Goal: Task Accomplishment & Management: Manage account settings

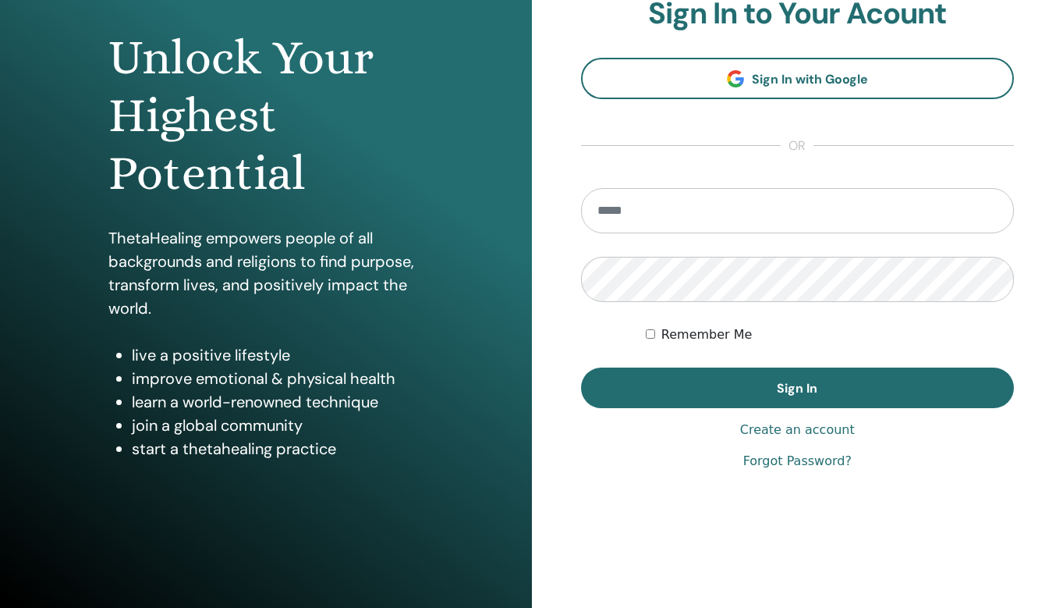
scroll to position [45, 0]
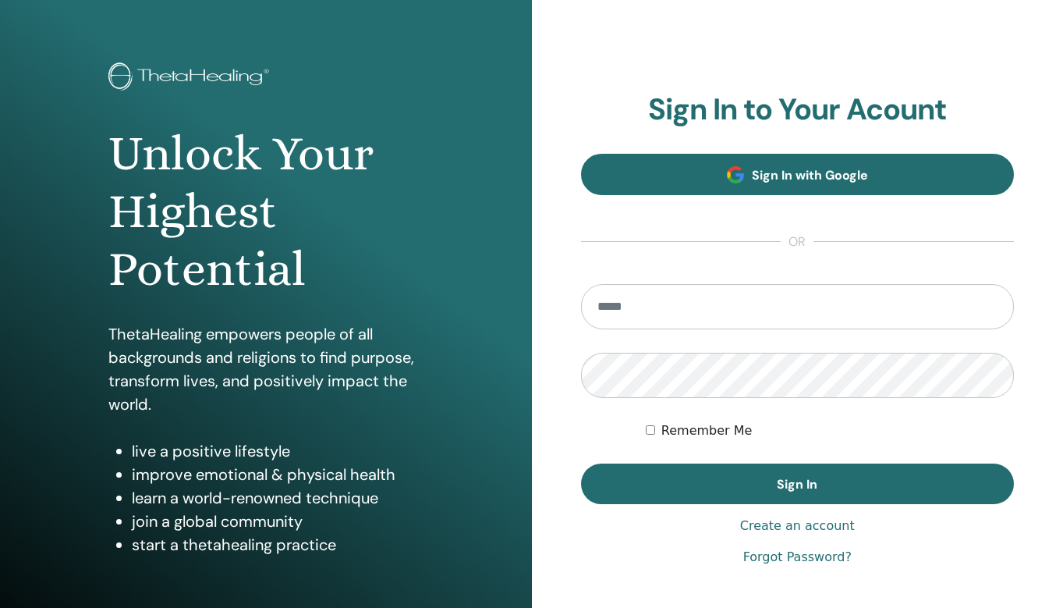
click at [758, 179] on span "Sign In with Google" at bounding box center [810, 175] width 116 height 16
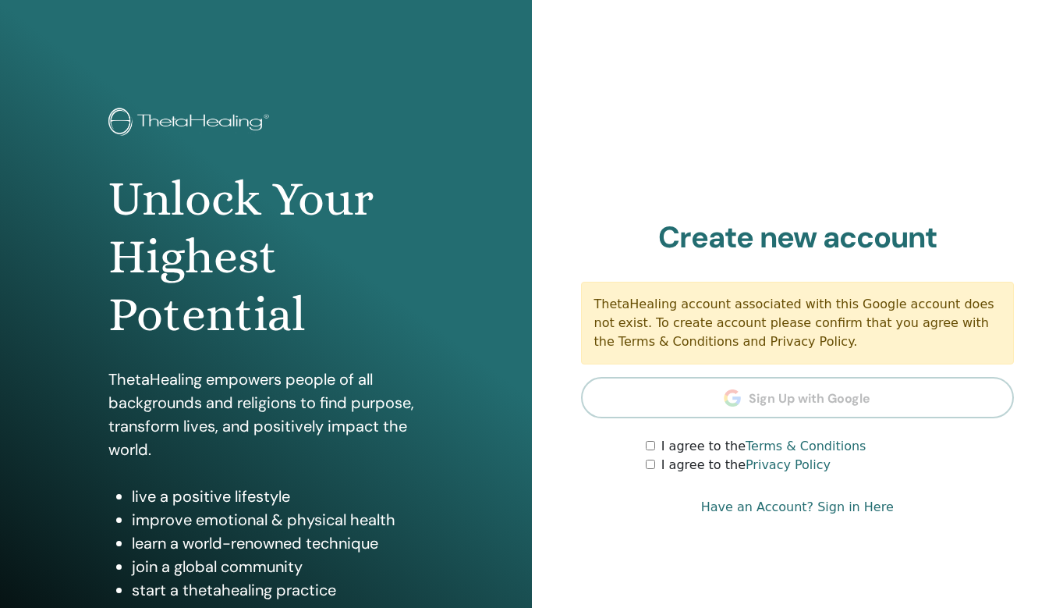
click at [837, 504] on link "Have an Account? Sign in Here" at bounding box center [797, 507] width 193 height 19
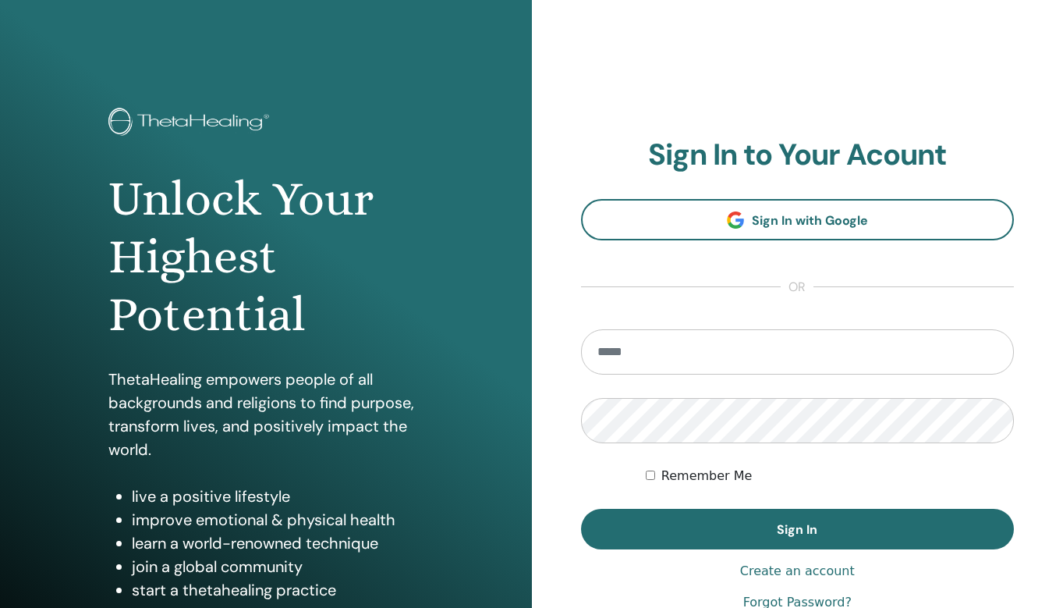
click at [694, 376] on form "Remember Me Sign In" at bounding box center [798, 439] width 434 height 220
type input "**********"
click at [797, 529] on button "Sign In" at bounding box center [798, 529] width 434 height 41
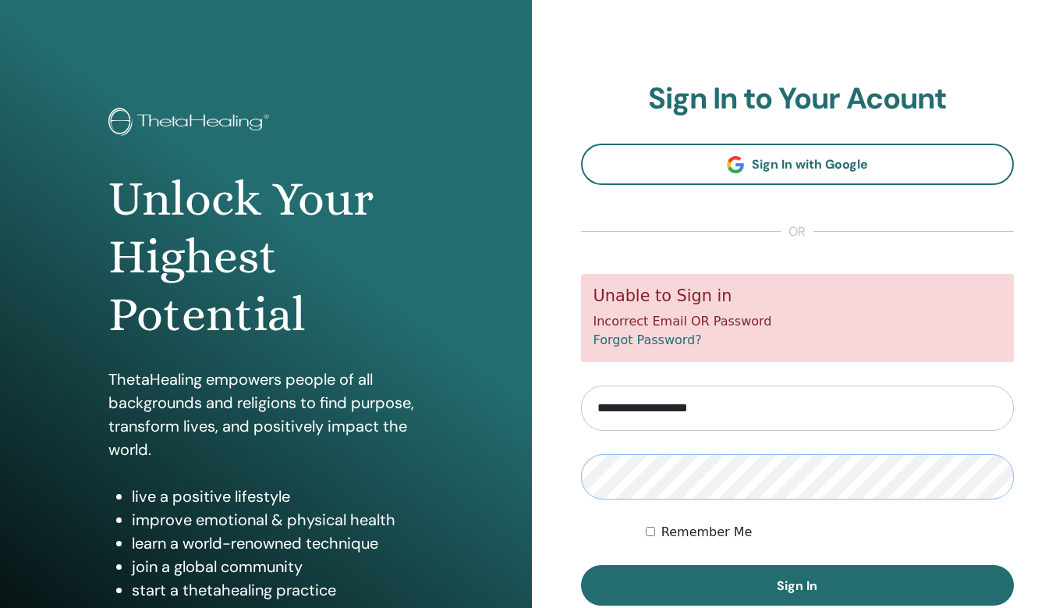
click at [797, 584] on button "Sign In" at bounding box center [798, 585] width 434 height 41
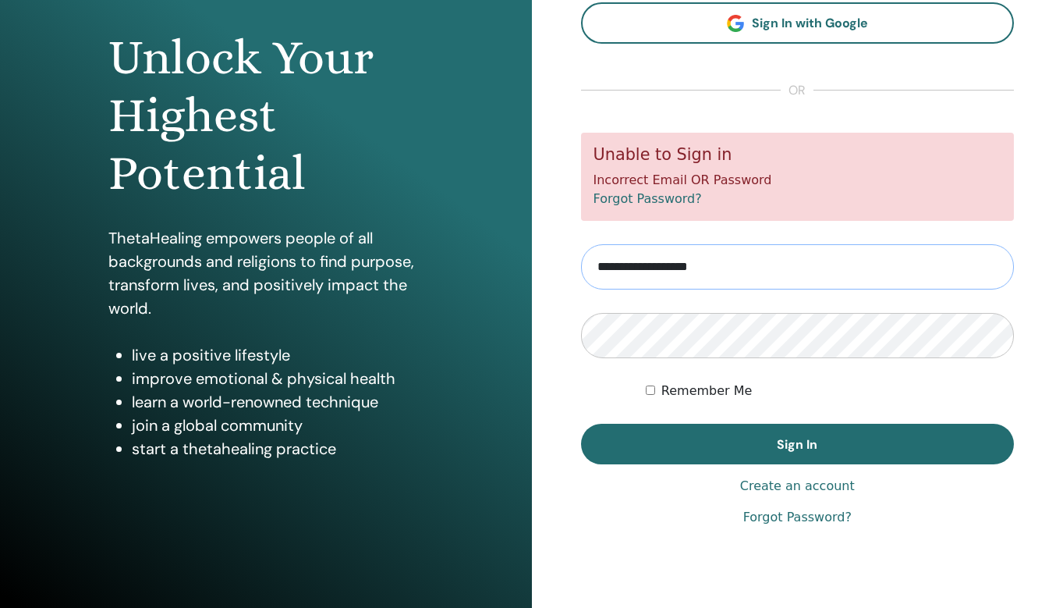
scroll to position [141, 0]
click at [791, 519] on link "Forgot Password?" at bounding box center [798, 517] width 108 height 19
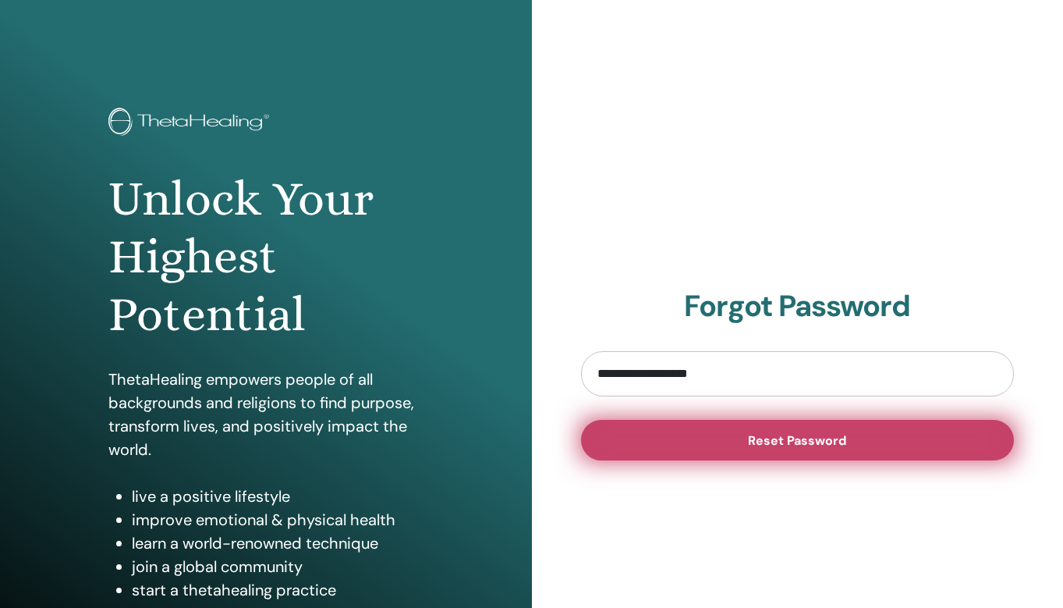
click at [704, 449] on button "Reset Password" at bounding box center [798, 440] width 434 height 41
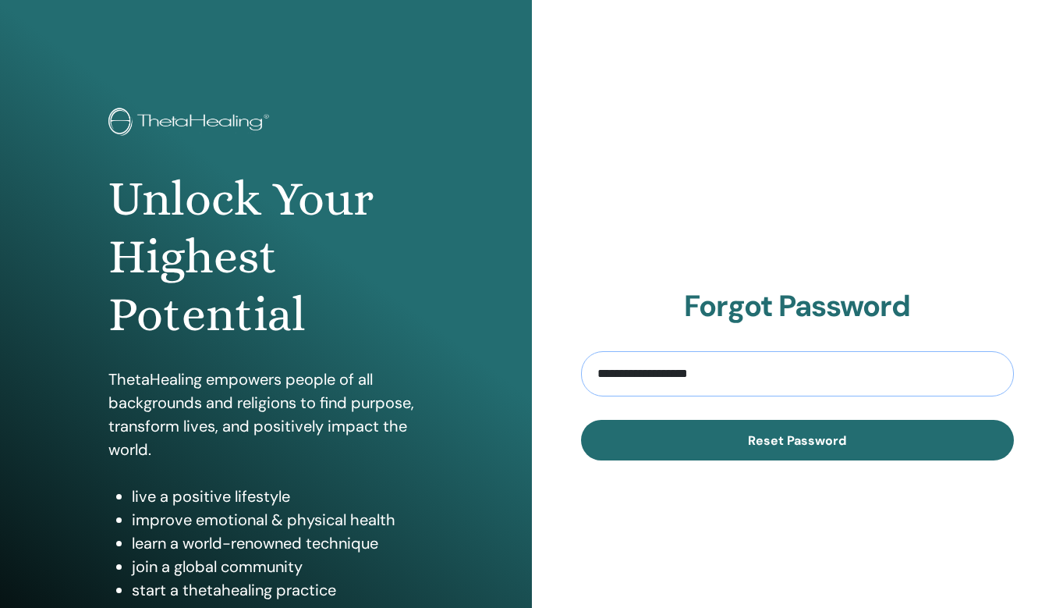
click at [630, 356] on input "**********" at bounding box center [798, 373] width 434 height 45
click at [660, 382] on input "**********" at bounding box center [798, 373] width 434 height 45
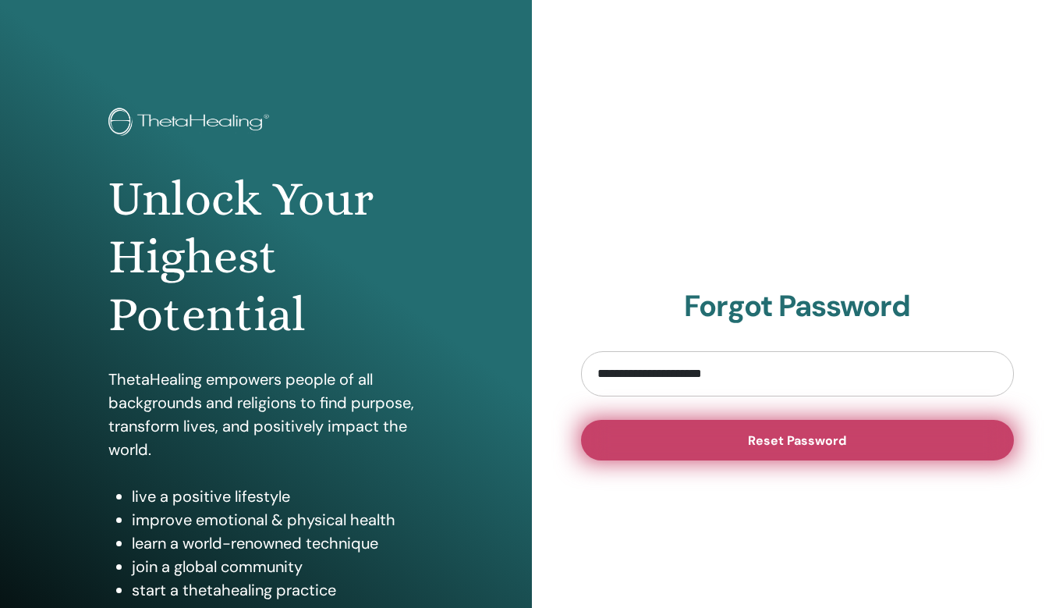
click at [677, 431] on button "Reset Password" at bounding box center [798, 440] width 434 height 41
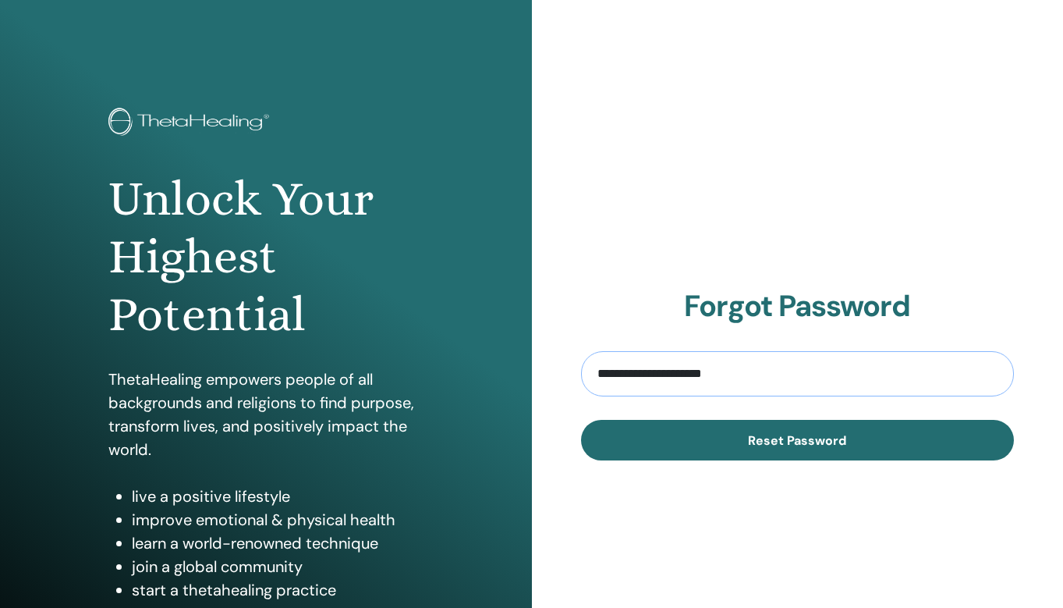
click at [668, 387] on input "**********" at bounding box center [798, 373] width 434 height 45
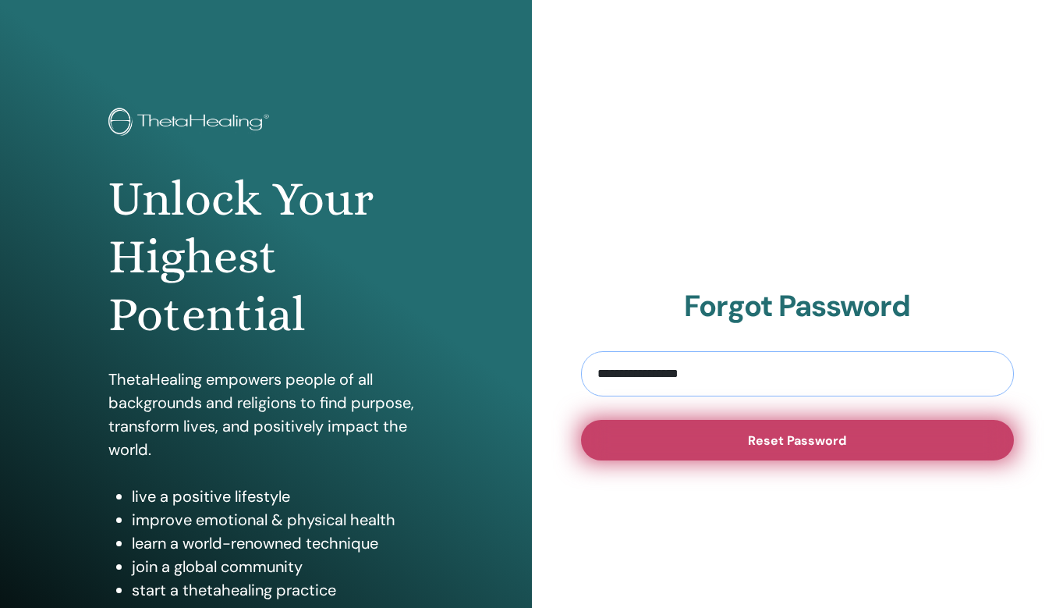
type input "**********"
click at [708, 436] on button "Reset Password" at bounding box center [798, 440] width 434 height 41
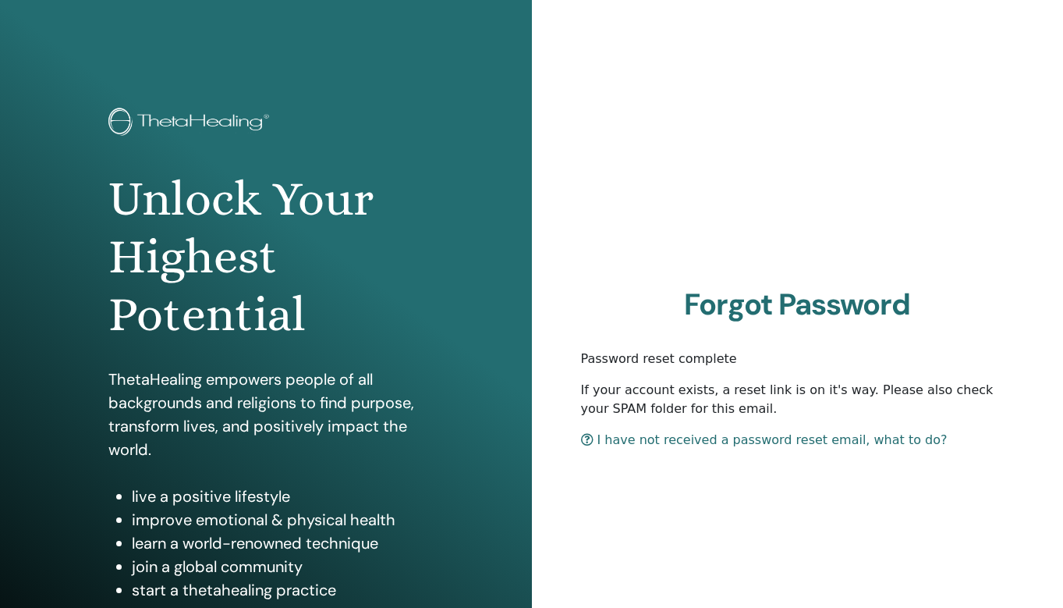
click at [220, 175] on h1 "Unlock Your Highest Potential" at bounding box center [265, 257] width 315 height 174
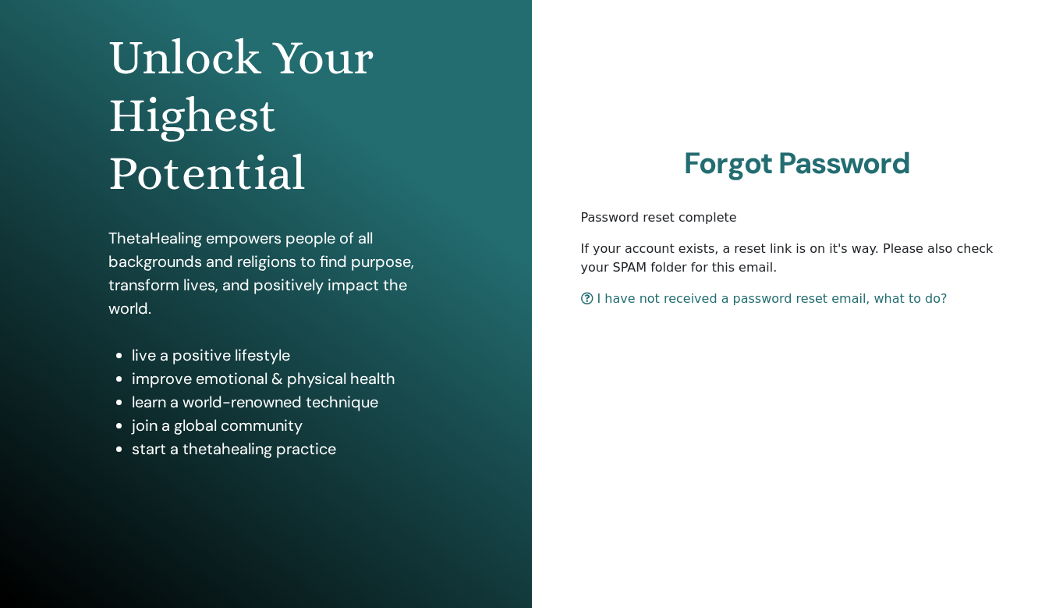
scroll to position [141, 0]
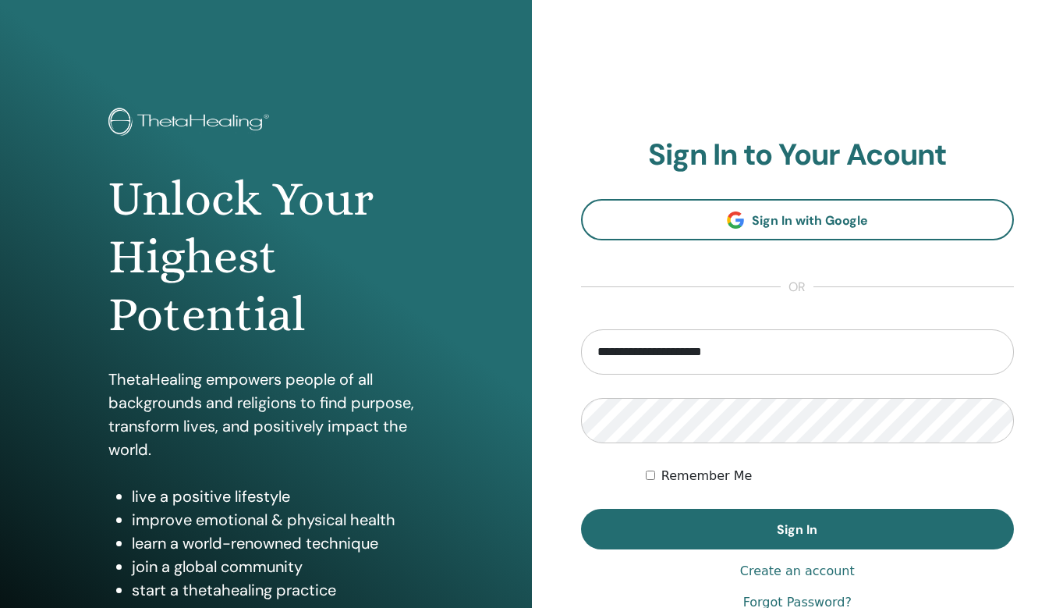
type input "**********"
click at [797, 529] on button "Sign In" at bounding box center [798, 529] width 434 height 41
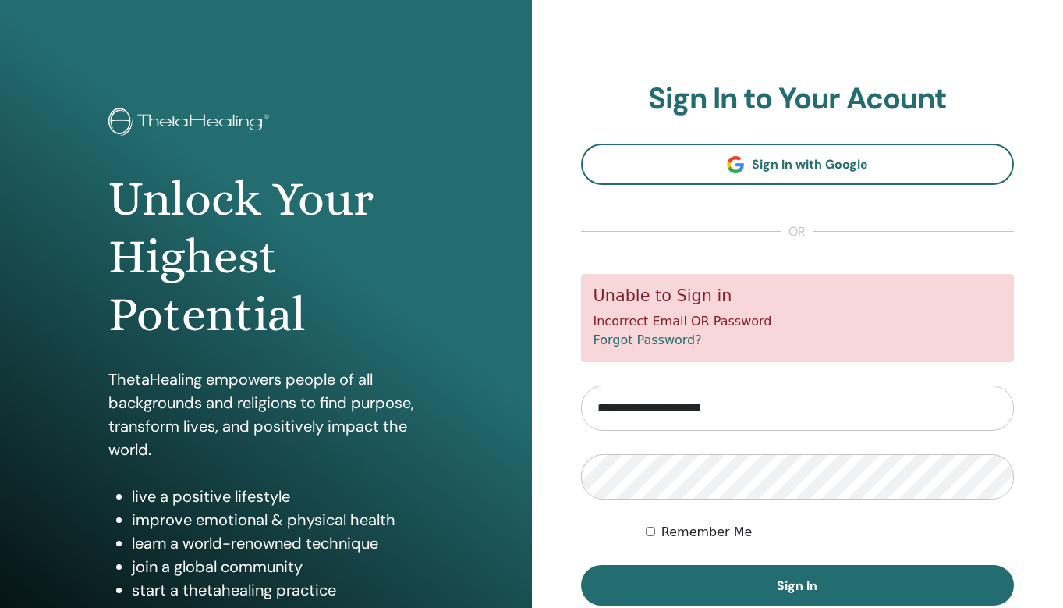
click at [658, 533] on div "Remember Me" at bounding box center [830, 532] width 368 height 19
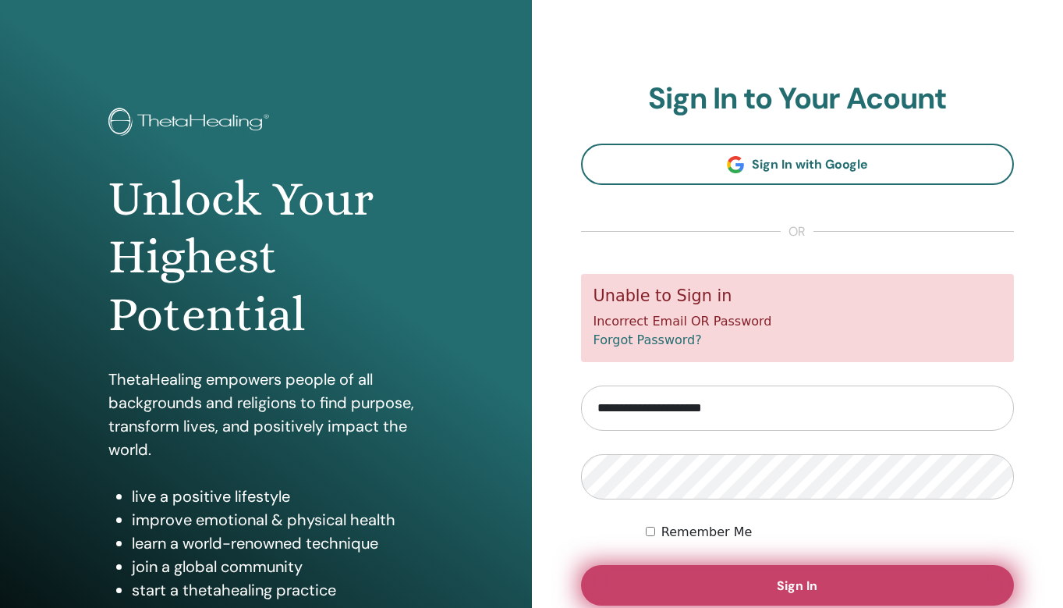
click at [657, 579] on button "Sign In" at bounding box center [798, 585] width 434 height 41
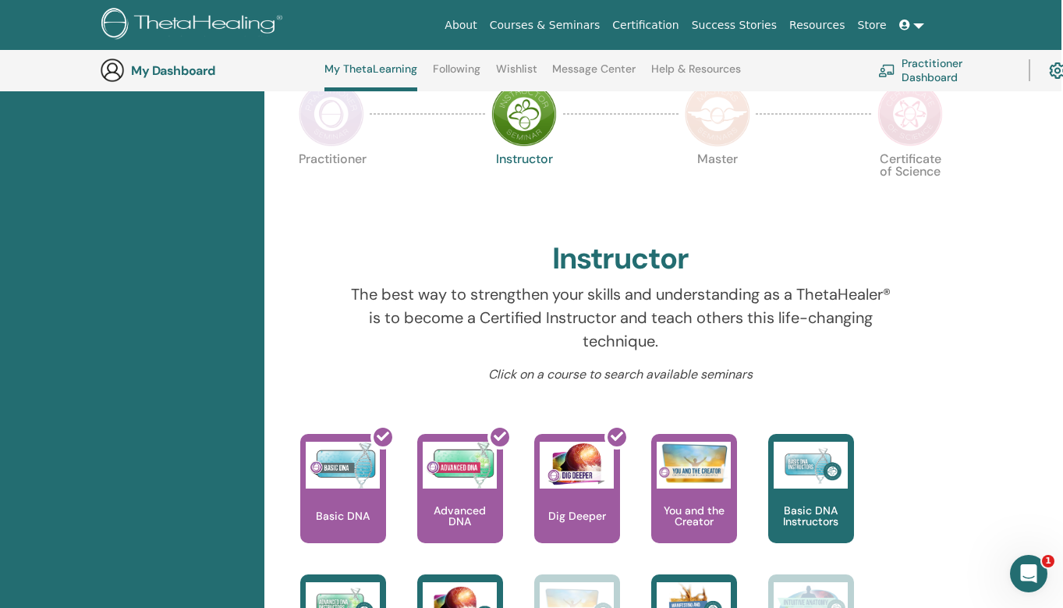
scroll to position [115, 2]
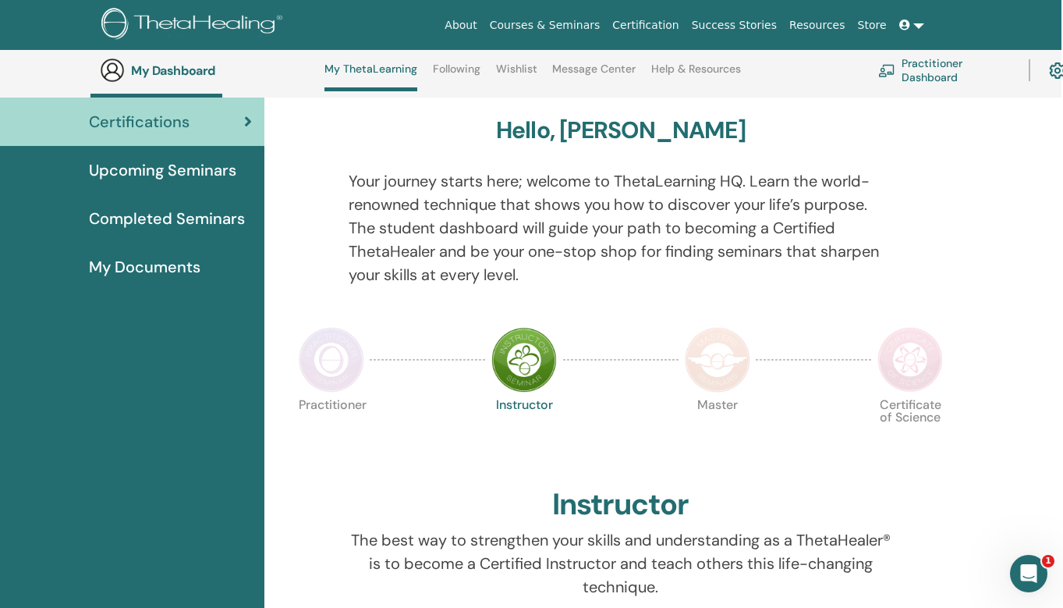
click at [327, 363] on img at bounding box center [332, 360] width 66 height 66
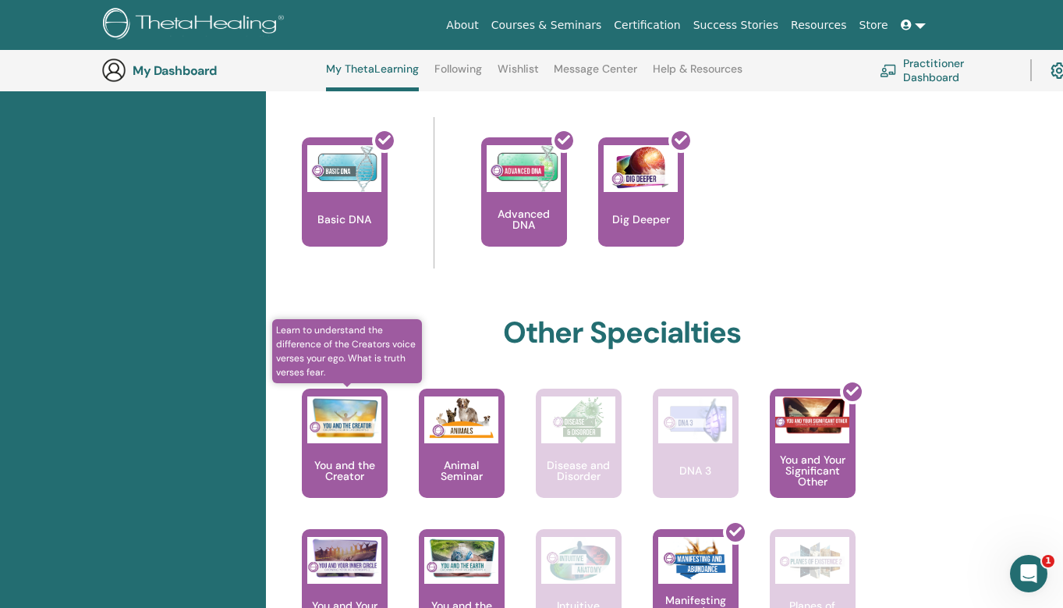
scroll to position [312, 0]
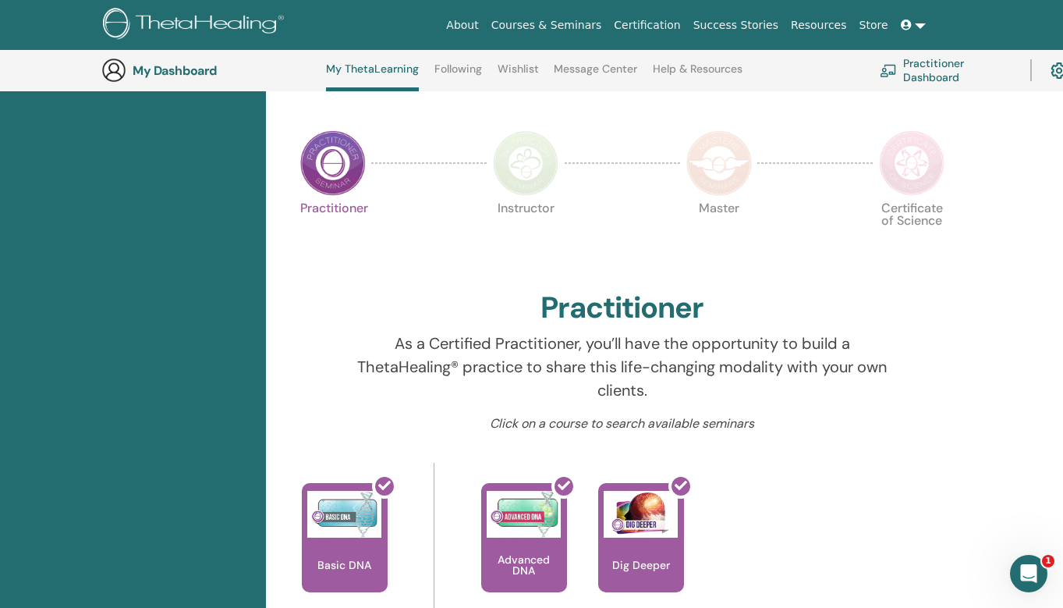
click at [534, 163] on img at bounding box center [526, 163] width 66 height 66
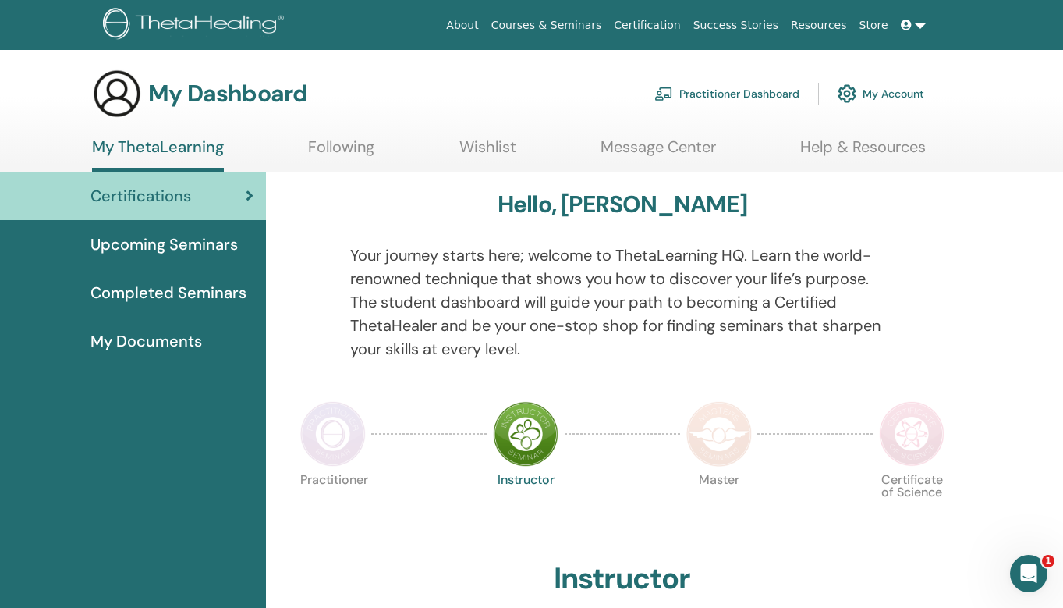
click at [211, 295] on span "Completed Seminars" at bounding box center [169, 292] width 156 height 23
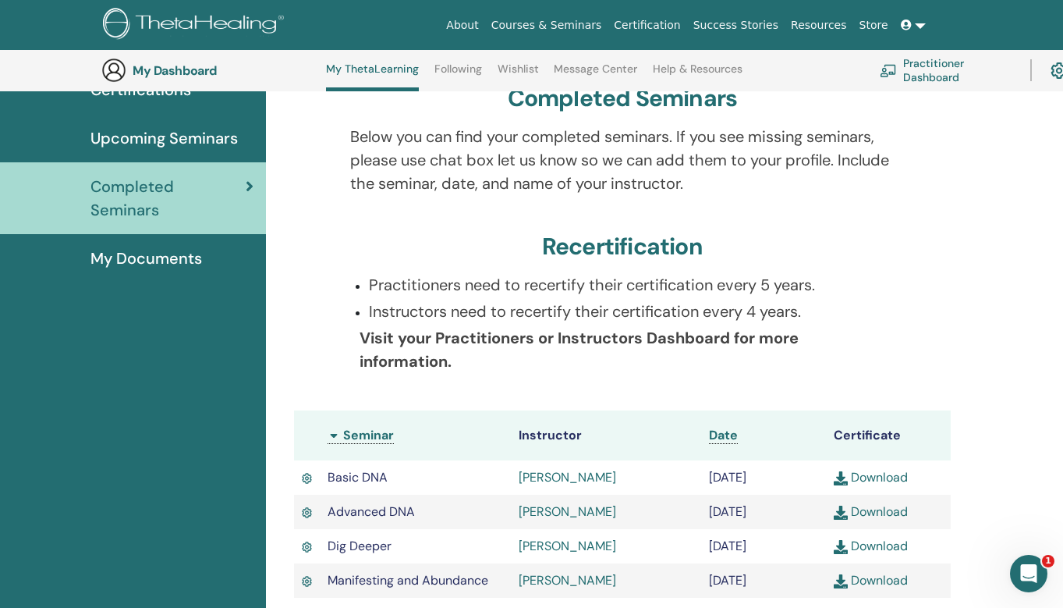
scroll to position [272, 0]
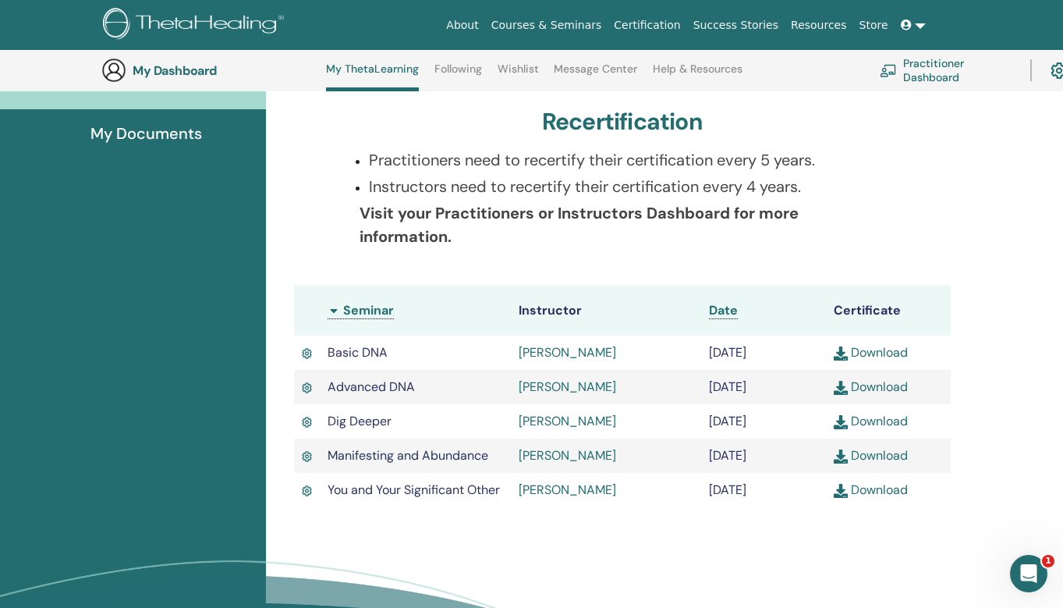
click at [871, 498] on link "Download" at bounding box center [871, 489] width 74 height 16
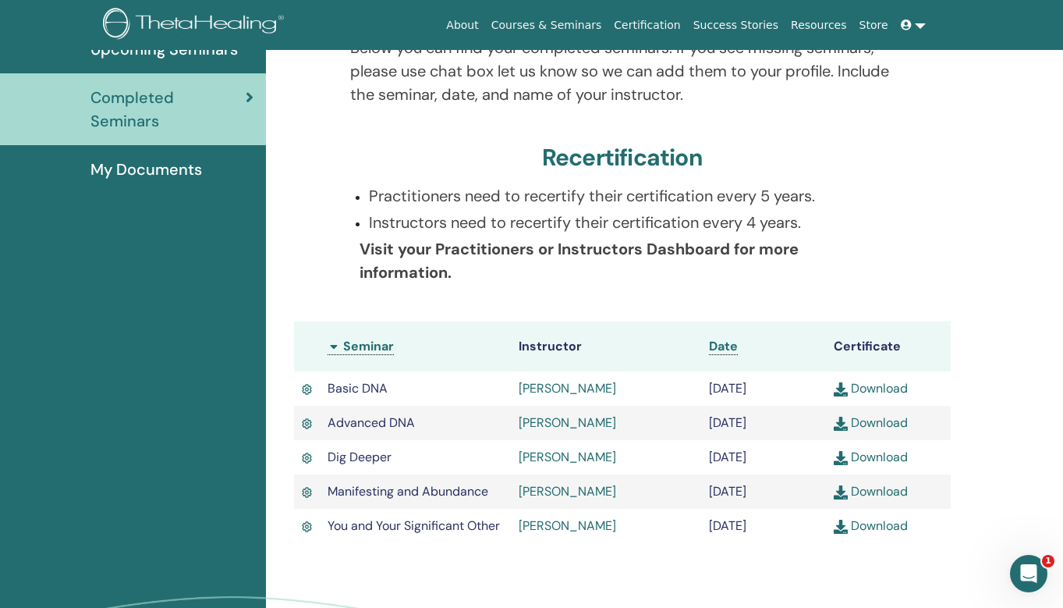
scroll to position [37, 0]
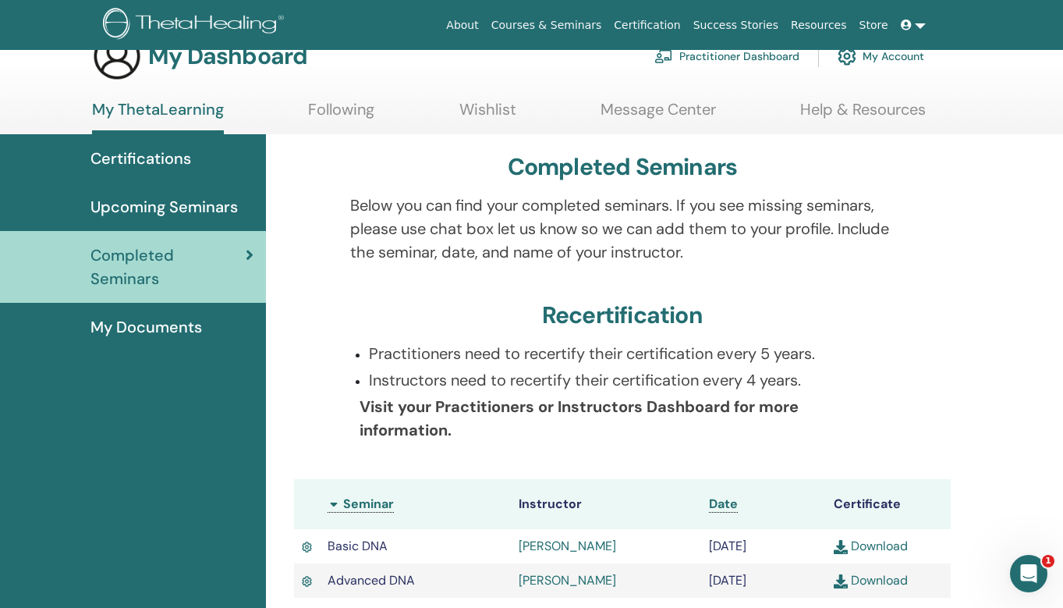
click at [879, 119] on link "Help & Resources" at bounding box center [863, 115] width 126 height 30
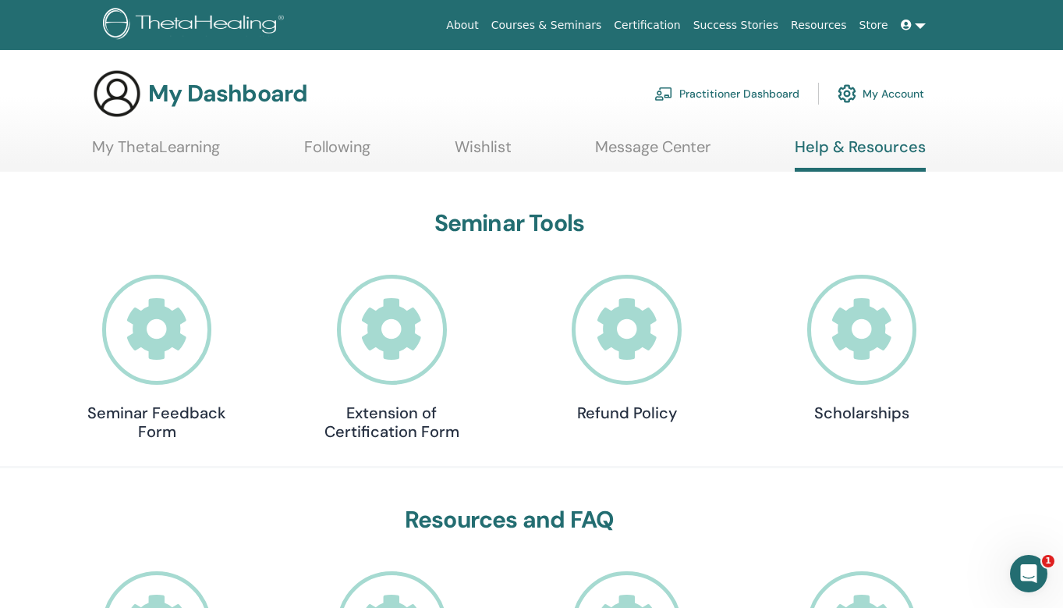
click at [751, 95] on link "Practitioner Dashboard" at bounding box center [727, 93] width 145 height 34
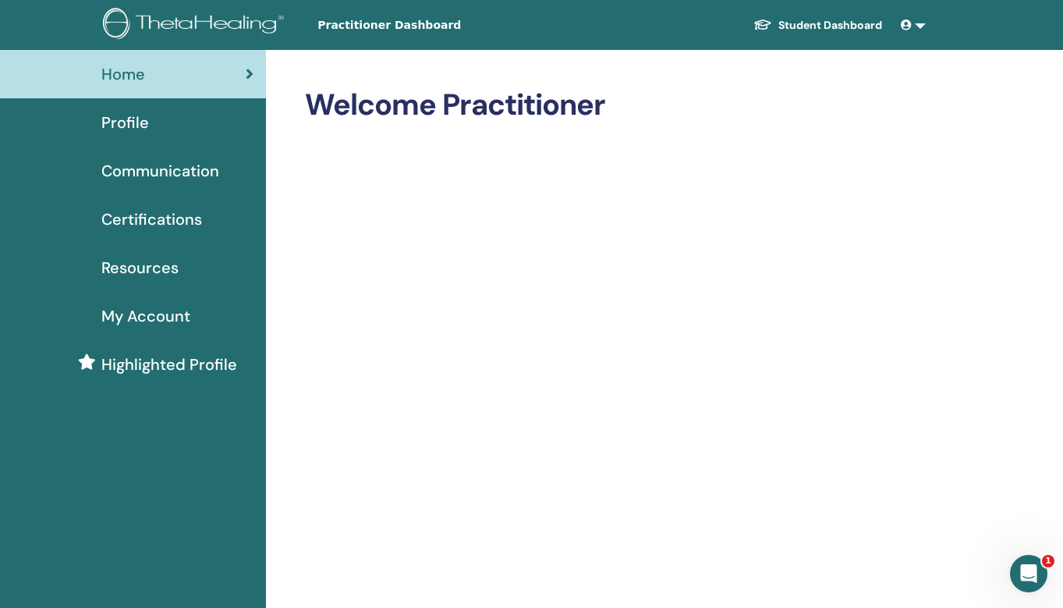
click at [130, 319] on span "My Account" at bounding box center [145, 315] width 89 height 23
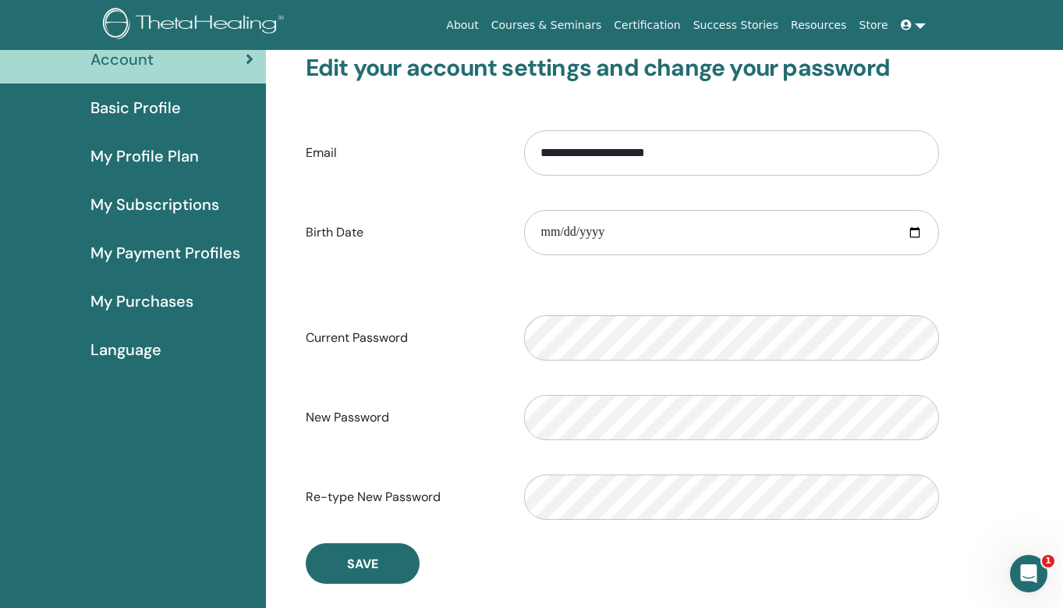
scroll to position [23, 0]
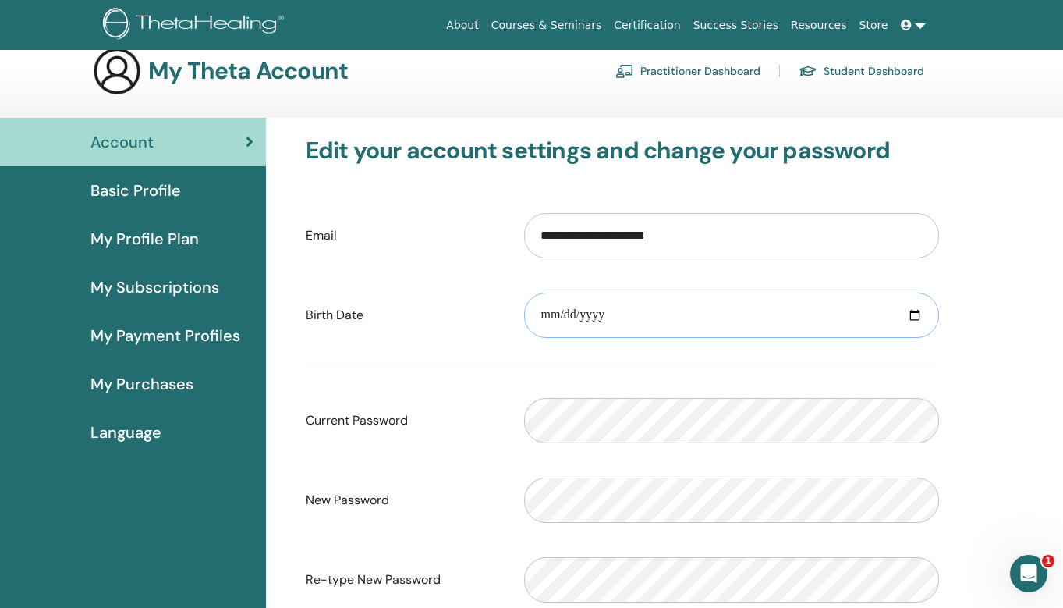
click at [540, 325] on input "date" at bounding box center [731, 315] width 415 height 45
click at [442, 335] on div "Birth Date Please provide a valid date" at bounding box center [622, 315] width 657 height 67
click at [166, 190] on span "Basic Profile" at bounding box center [136, 190] width 91 height 23
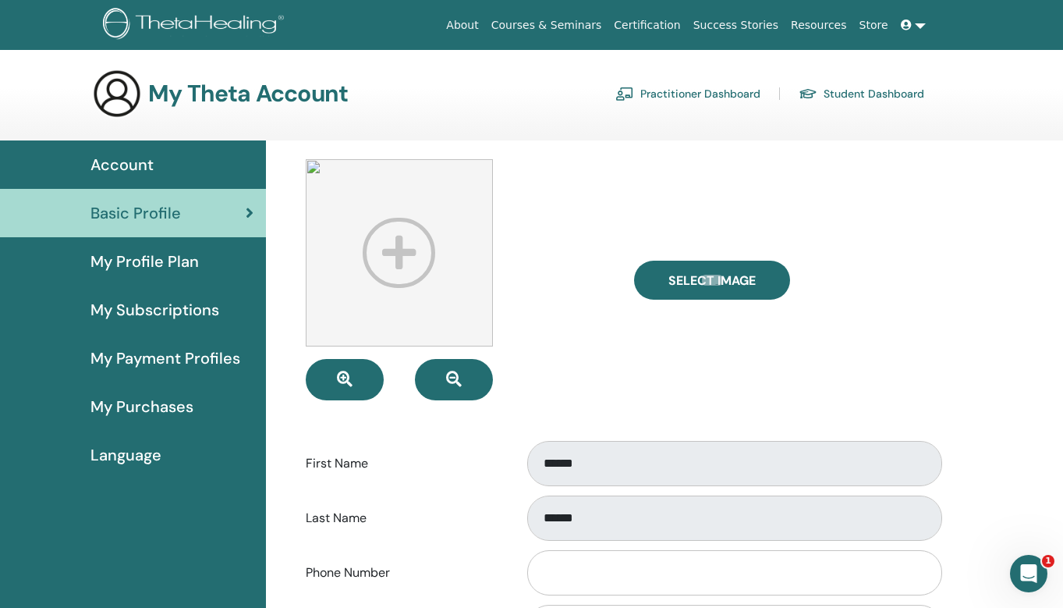
click at [871, 93] on link "Student Dashboard" at bounding box center [862, 93] width 126 height 25
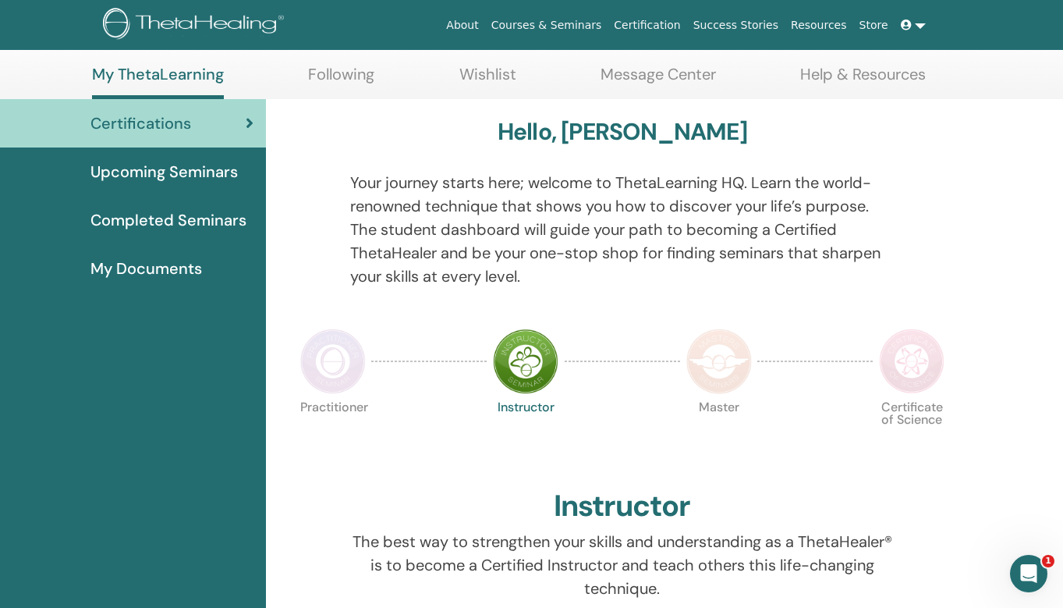
scroll to position [76, 0]
